Goal: Task Accomplishment & Management: Manage account settings

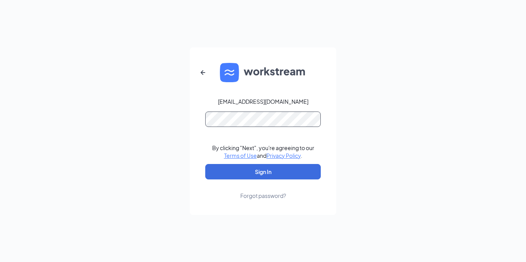
click at [205, 164] on button "Sign In" at bounding box center [263, 171] width 116 height 15
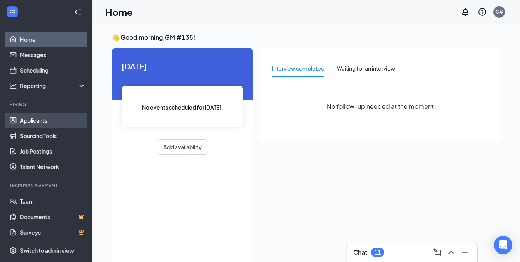
click at [31, 122] on link "Applicants" at bounding box center [53, 119] width 66 height 15
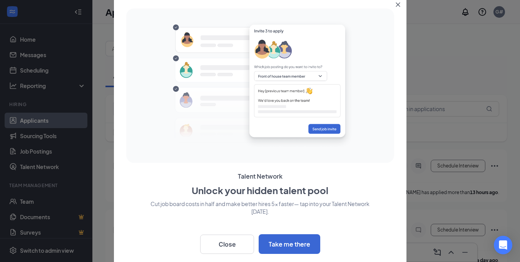
click at [398, 3] on icon "Close" at bounding box center [398, 4] width 5 height 5
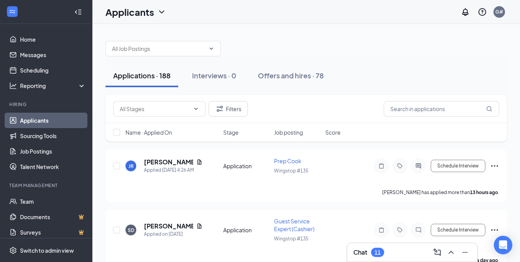
click at [86, 230] on ul "Team Documents Surveys" at bounding box center [46, 216] width 92 height 46
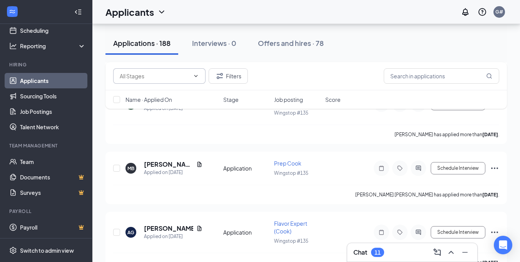
scroll to position [1831, 0]
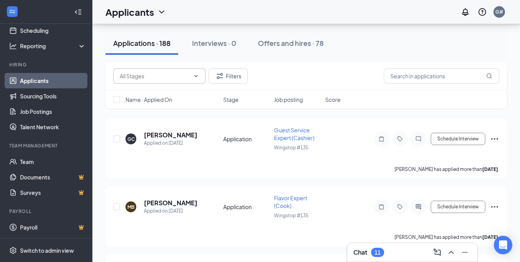
click at [183, 70] on span at bounding box center [159, 75] width 92 height 15
click at [400, 79] on input "text" at bounding box center [442, 75] width 116 height 15
type input "gregory"
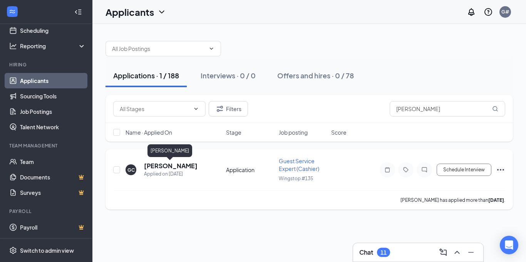
click at [161, 165] on h5 "Gregory Carlyle" at bounding box center [171, 165] width 54 height 8
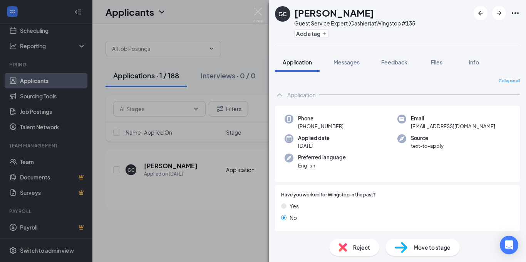
click at [205, 195] on div "GC Gregory Carlyle Guest Service Expert (Cashier) at Wingstop #135 Add a tag Ap…" at bounding box center [263, 131] width 526 height 262
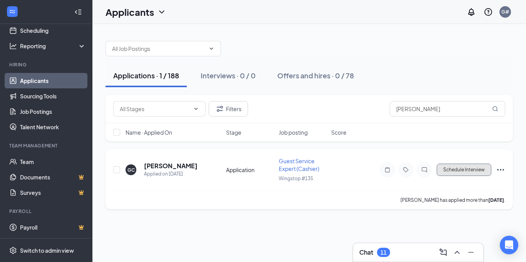
click at [461, 169] on button "Schedule Interview" at bounding box center [464, 169] width 55 height 12
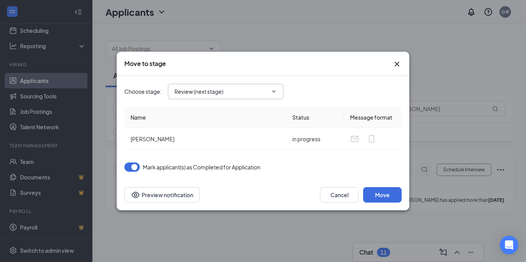
click at [236, 91] on input "Review (next stage)" at bounding box center [221, 91] width 93 height 8
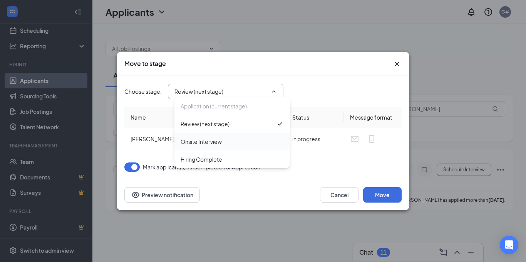
click at [216, 145] on div "Onsite Interview" at bounding box center [201, 141] width 41 height 8
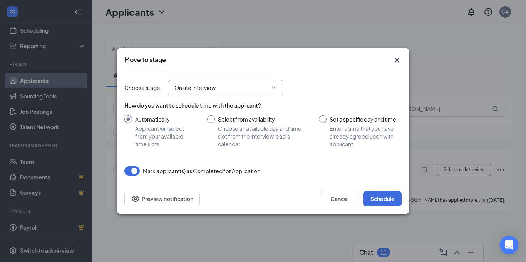
click at [212, 91] on input "Onsite Interview" at bounding box center [221, 87] width 93 height 8
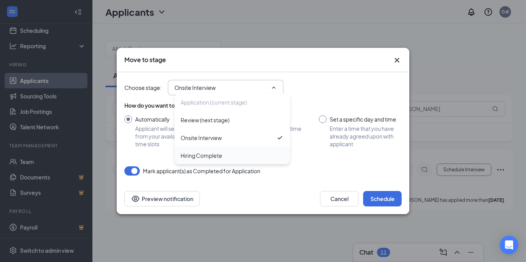
click at [206, 155] on div "Hiring Complete" at bounding box center [202, 155] width 42 height 8
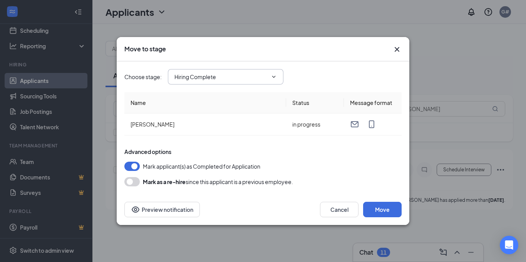
click at [203, 78] on input "Hiring Complete" at bounding box center [221, 76] width 93 height 8
click at [217, 111] on div "Review (next stage)" at bounding box center [205, 109] width 49 height 8
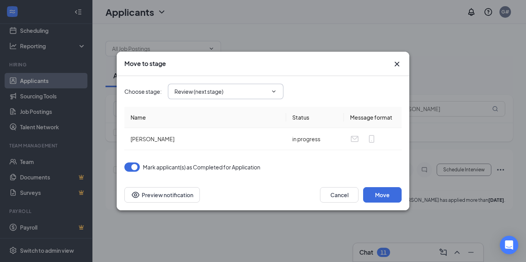
click at [227, 96] on span "Review (next stage) Application (current stage) Review (next stage) Onsite Inte…" at bounding box center [226, 91] width 116 height 15
click at [227, 88] on input "Review (next stage)" at bounding box center [221, 91] width 93 height 8
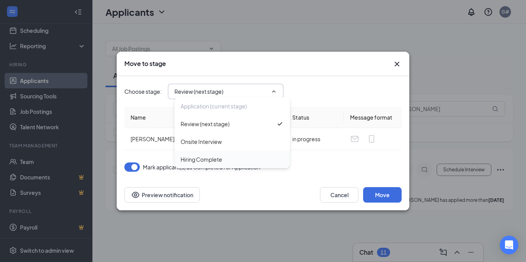
click at [200, 159] on div "Hiring Complete" at bounding box center [202, 159] width 42 height 8
type input "Hiring Complete"
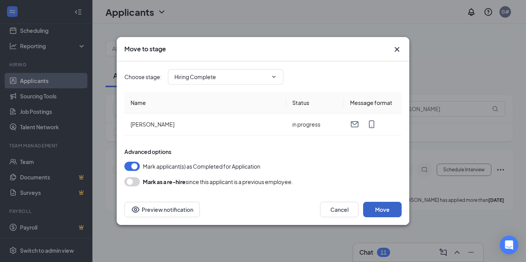
click at [384, 209] on button "Move" at bounding box center [382, 208] width 39 height 15
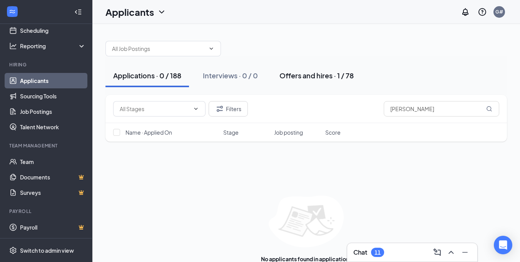
click at [316, 75] on div "Offers and hires · 1 / 78" at bounding box center [317, 75] width 74 height 10
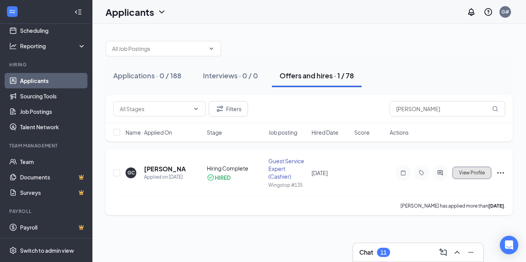
click at [468, 175] on span "View Profile" at bounding box center [472, 172] width 26 height 5
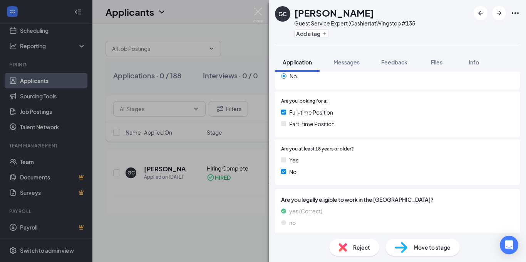
scroll to position [147, 0]
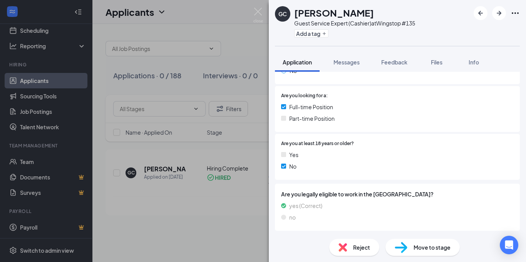
click at [227, 56] on div "GC Gregory Carlyle Guest Service Expert (Cashier) at Wingstop #135 Add a tag Ap…" at bounding box center [263, 131] width 526 height 262
click at [243, 39] on div "GC Gregory Carlyle Guest Service Expert (Cashier) at Wingstop #135 Add a tag Ap…" at bounding box center [263, 131] width 526 height 262
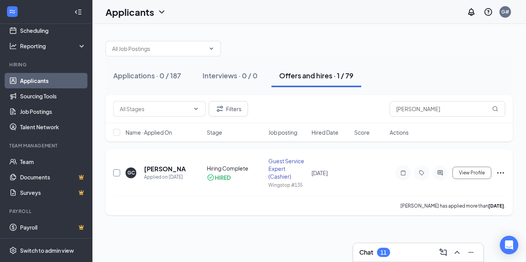
click at [116, 173] on input "checkbox" at bounding box center [116, 172] width 7 height 7
checkbox input "true"
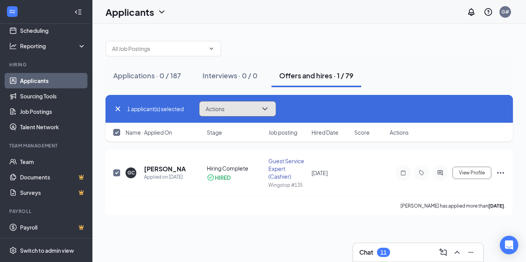
click at [264, 108] on icon "ChevronDown" at bounding box center [264, 108] width 9 height 9
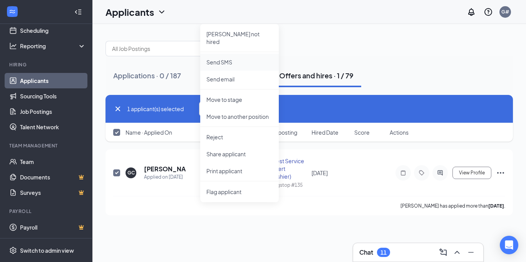
click at [225, 58] on p "Send SMS" at bounding box center [239, 62] width 66 height 8
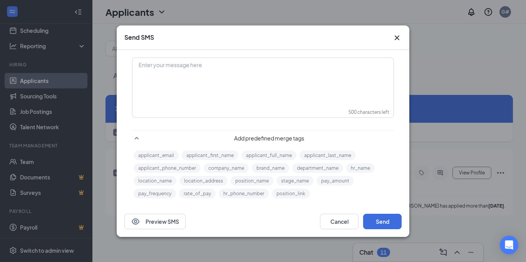
click at [396, 40] on icon "Cross" at bounding box center [397, 37] width 9 height 9
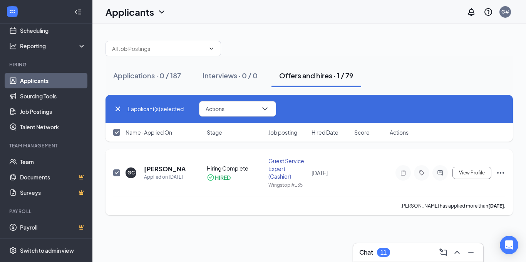
click at [119, 171] on input "checkbox" at bounding box center [116, 172] width 7 height 7
checkbox input "false"
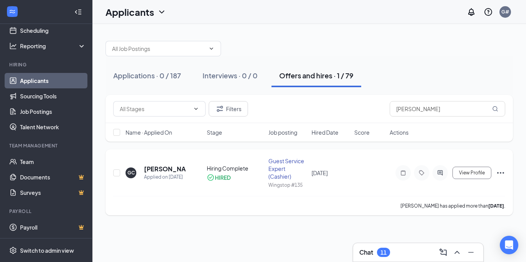
click at [500, 171] on icon "Ellipses" at bounding box center [500, 172] width 9 height 9
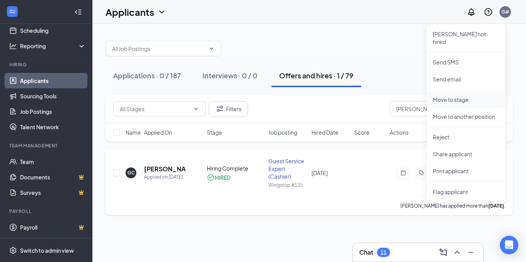
click at [465, 96] on p "Move to stage" at bounding box center [466, 100] width 66 height 8
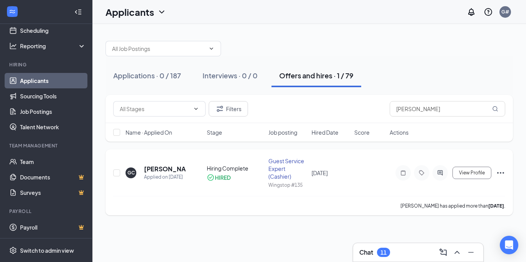
type input "Hiring Complete (current stage)"
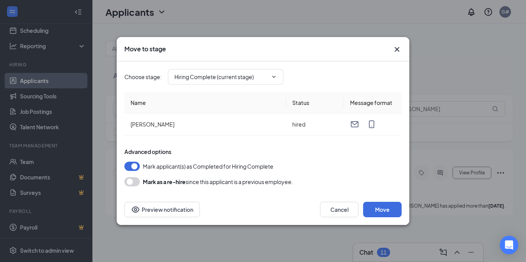
click at [396, 48] on icon "Cross" at bounding box center [397, 49] width 5 height 5
